Goal: Task Accomplishment & Management: Manage account settings

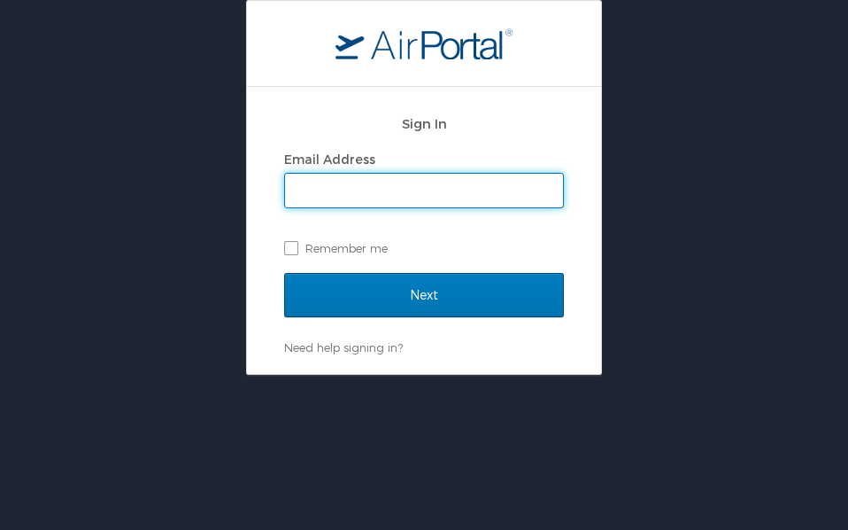
click at [467, 195] on input "Email Address" at bounding box center [424, 191] width 278 height 34
type input "[PERSON_NAME][EMAIL_ADDRESS][PERSON_NAME][DOMAIN_NAME]"
click at [284, 273] on input "Next" at bounding box center [424, 295] width 280 height 44
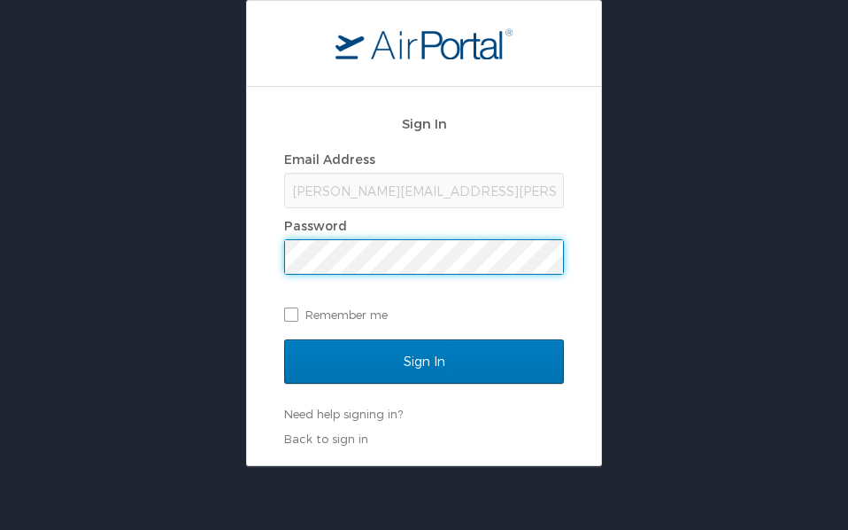
click at [284, 339] on input "Sign In" at bounding box center [424, 361] width 280 height 44
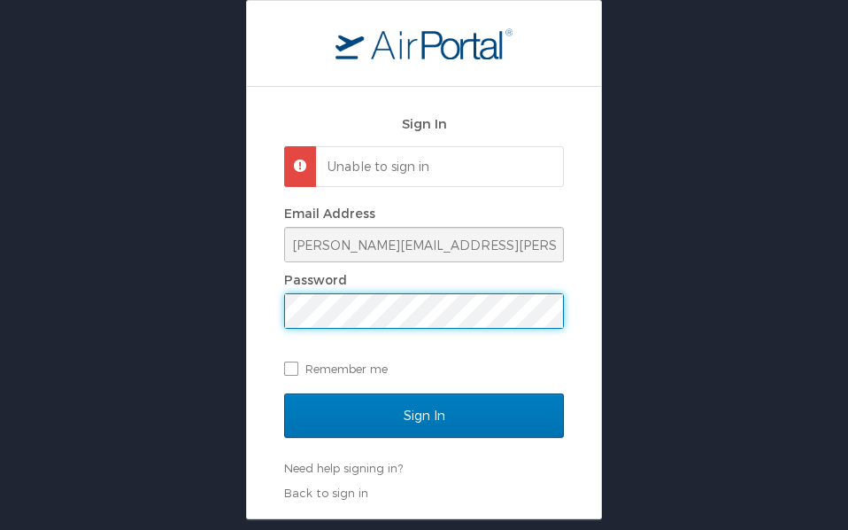
click at [284, 393] on input "Sign In" at bounding box center [424, 415] width 280 height 44
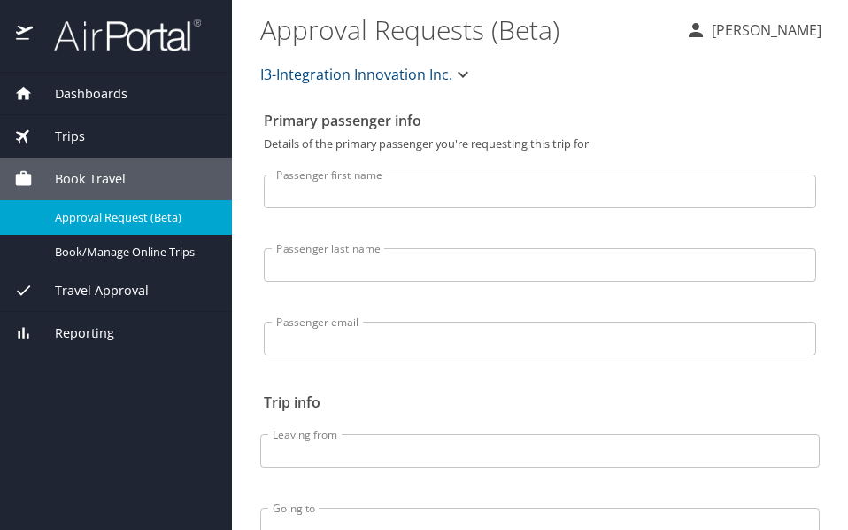
click at [112, 125] on div "Trips" at bounding box center [116, 136] width 232 height 43
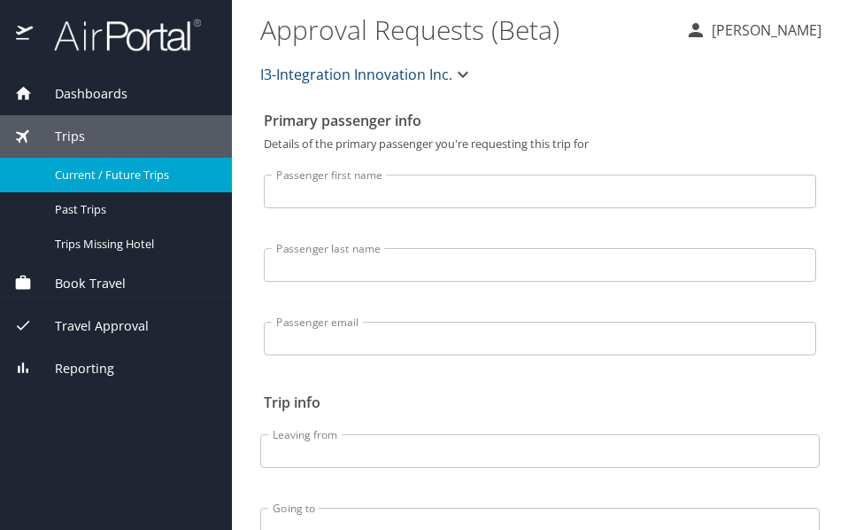
click at [160, 167] on span "Current / Future Trips" at bounding box center [133, 175] width 156 height 17
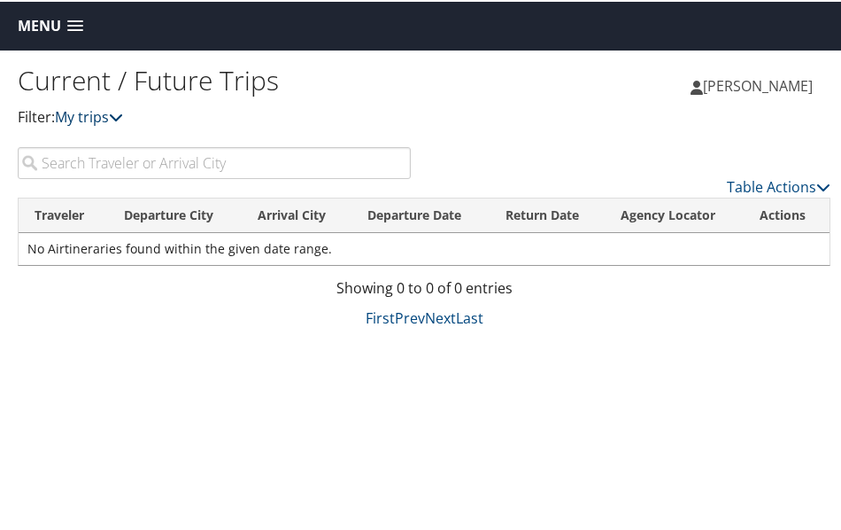
click at [82, 117] on link "My trips" at bounding box center [89, 114] width 68 height 19
click at [87, 115] on link "My trips" at bounding box center [89, 114] width 68 height 19
click at [81, 28] on span at bounding box center [75, 25] width 16 height 12
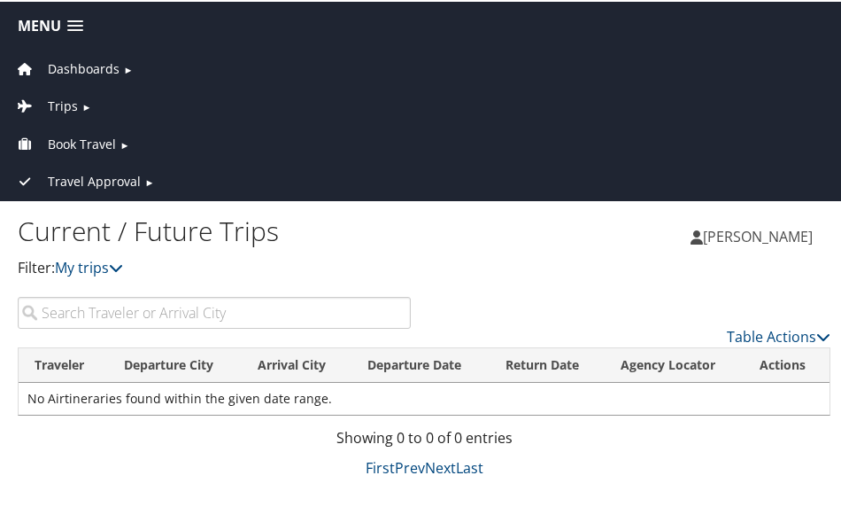
click at [112, 78] on link "Dashboards ►" at bounding box center [424, 62] width 840 height 37
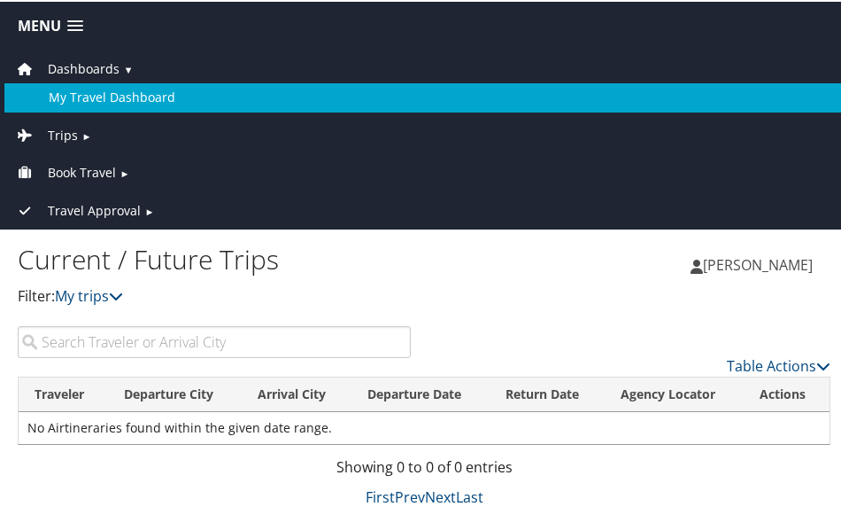
click at [103, 89] on link "My Travel Dashboard" at bounding box center [424, 95] width 840 height 28
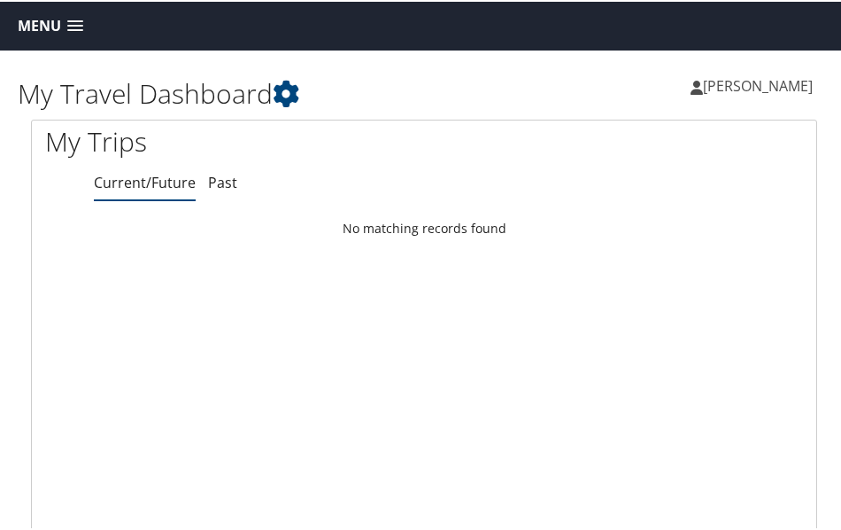
click at [61, 22] on span "Menu" at bounding box center [39, 24] width 43 height 17
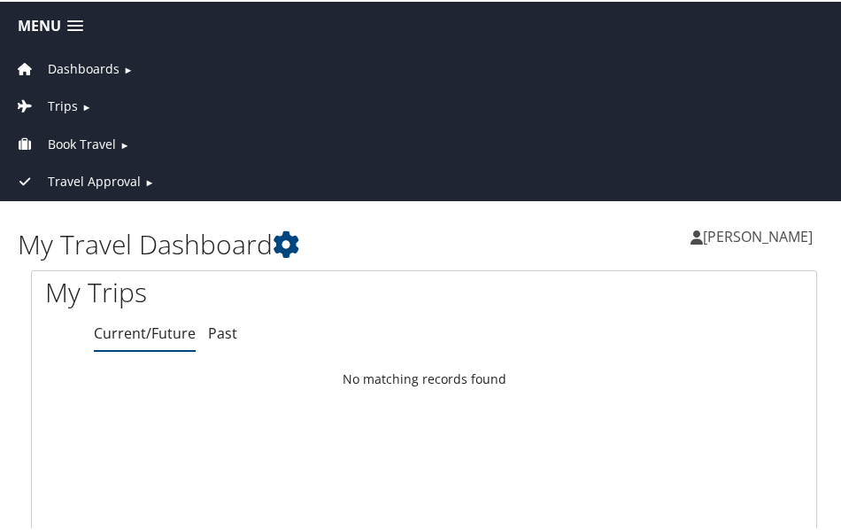
click at [786, 240] on span "Brian Lee" at bounding box center [758, 234] width 110 height 19
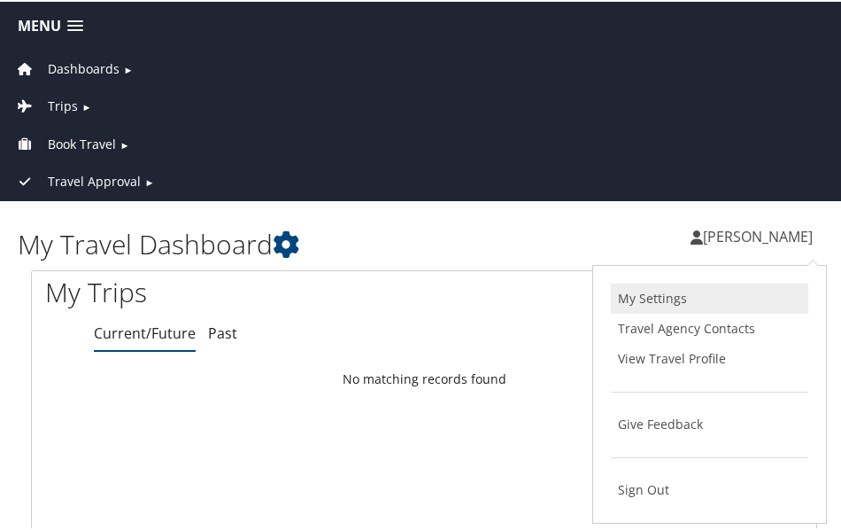
click at [704, 291] on link "My Settings" at bounding box center [709, 297] width 197 height 30
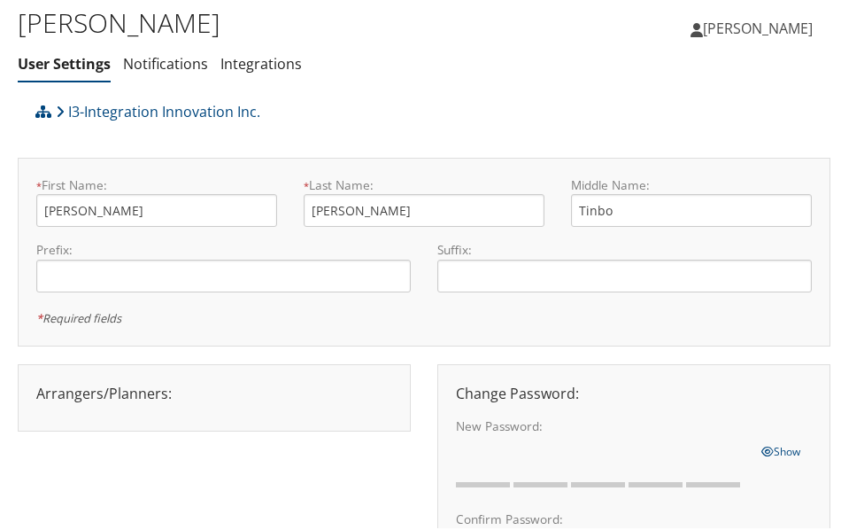
scroll to position [2, 0]
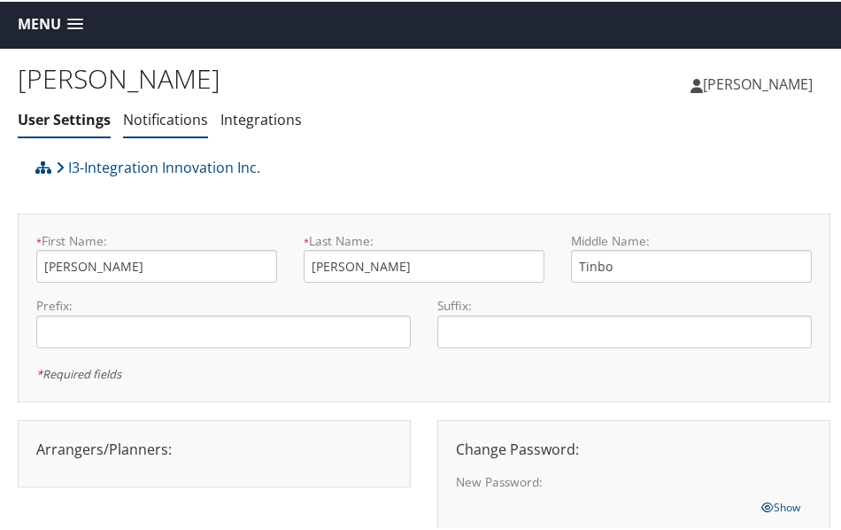
click at [184, 124] on link "Notifications" at bounding box center [165, 117] width 85 height 19
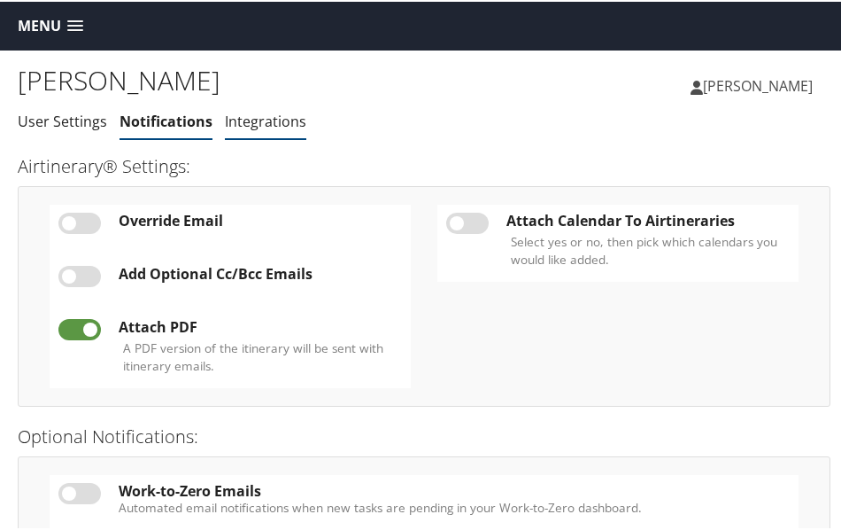
click at [267, 105] on li "Integrations" at bounding box center [265, 121] width 81 height 32
click at [265, 122] on link "Integrations" at bounding box center [265, 119] width 81 height 19
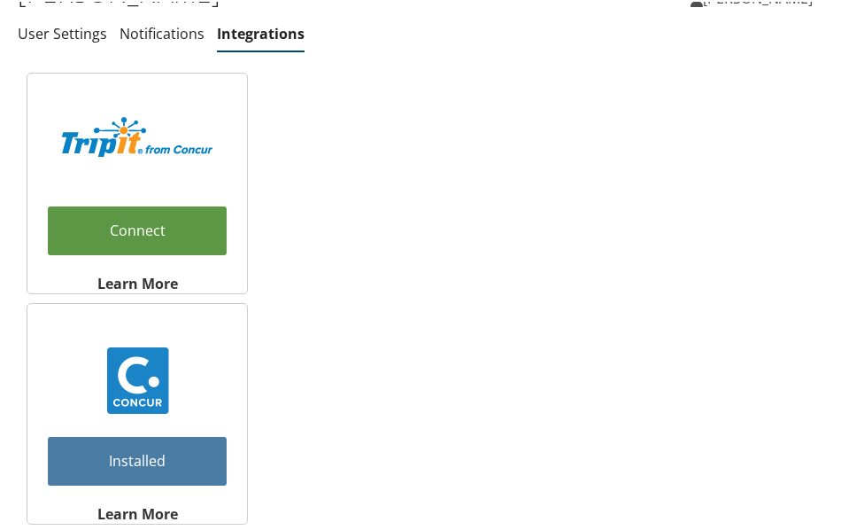
scroll to position [89, 0]
